Goal: Task Accomplishment & Management: Use online tool/utility

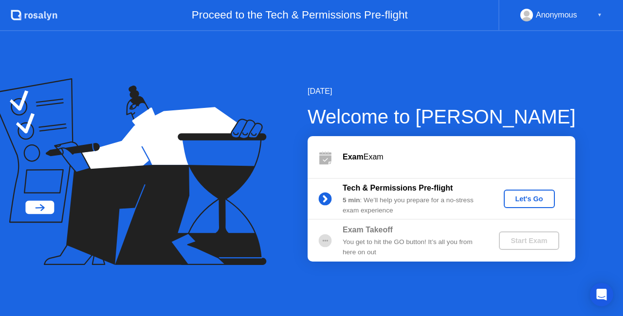
click at [520, 198] on div "Let's Go" at bounding box center [529, 199] width 43 height 8
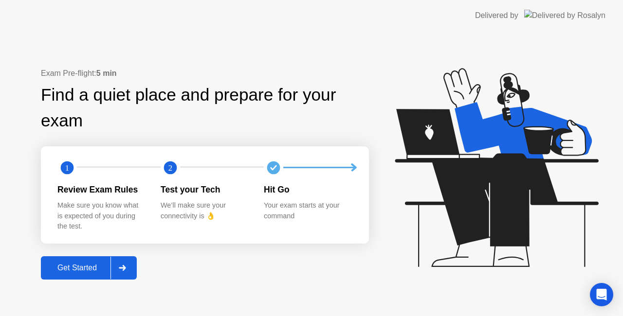
click at [65, 279] on button "Get Started" at bounding box center [89, 268] width 96 height 23
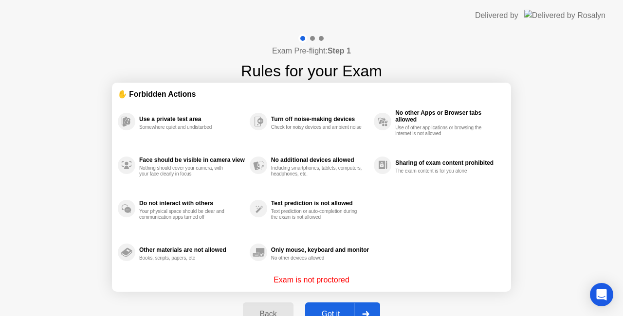
click at [325, 313] on div "Got it" at bounding box center [331, 314] width 46 height 9
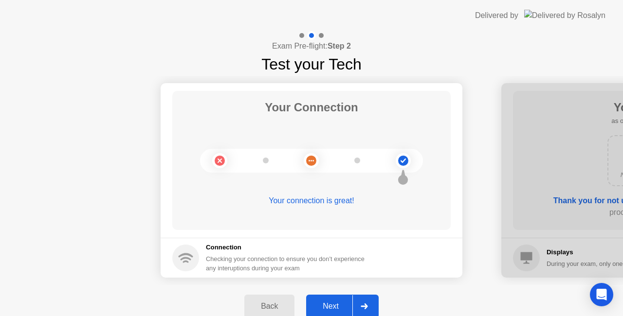
click at [323, 303] on div "Next" at bounding box center [330, 306] width 43 height 9
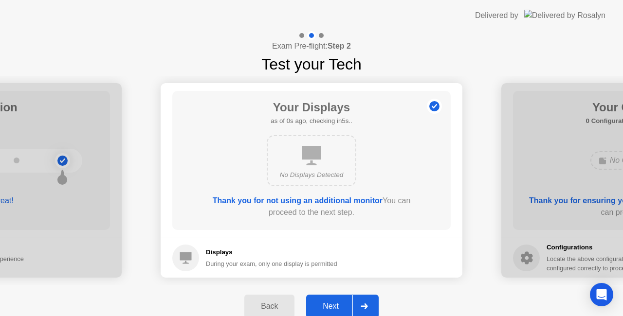
click at [323, 303] on div "Next" at bounding box center [330, 306] width 43 height 9
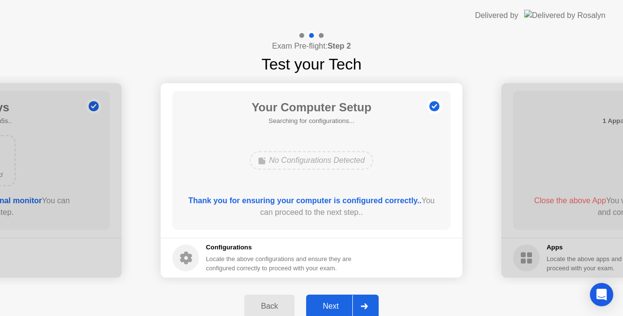
click at [323, 303] on div "Next" at bounding box center [330, 306] width 43 height 9
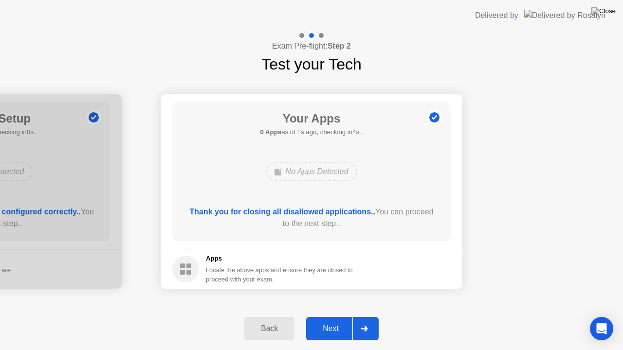
click at [325, 316] on div "Next" at bounding box center [330, 329] width 43 height 9
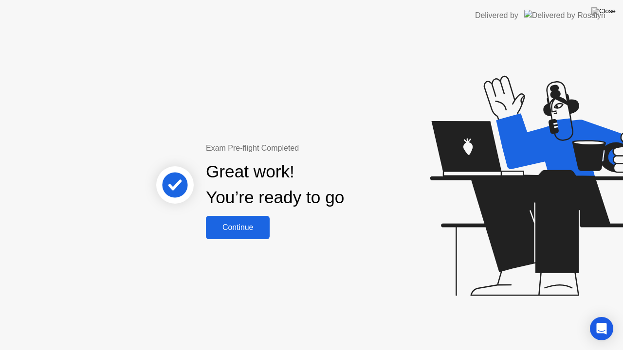
click at [245, 230] on div "Continue" at bounding box center [238, 227] width 58 height 9
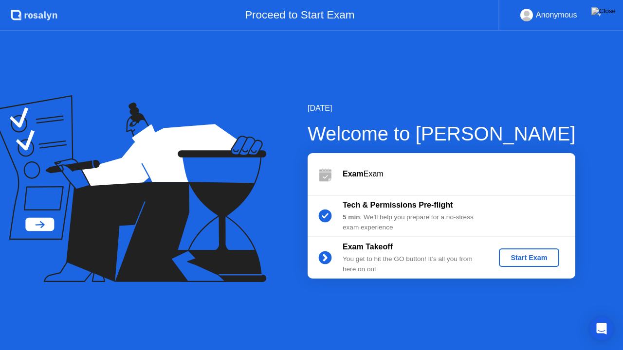
click at [525, 260] on div "Start Exam" at bounding box center [529, 258] width 52 height 8
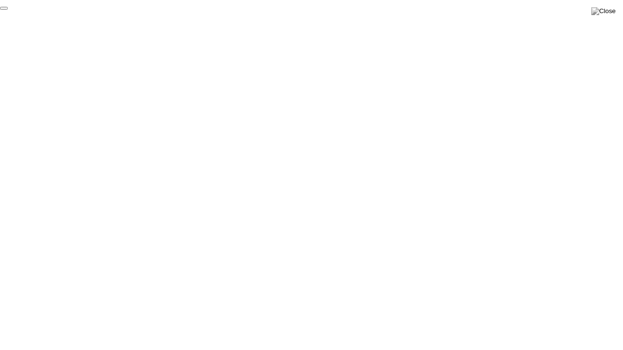
click div "End Proctoring Session"
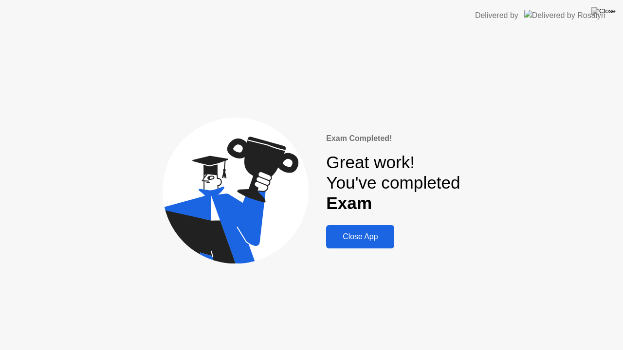
click at [372, 241] on div "Close App" at bounding box center [360, 237] width 62 height 9
